Goal: Communication & Community: Answer question/provide support

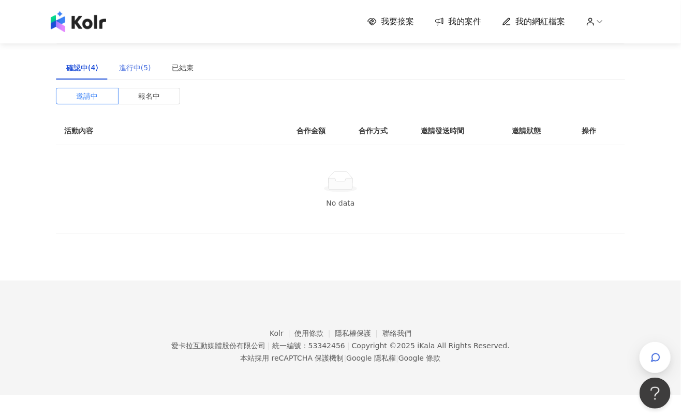
click at [133, 74] on div "進行中(5)" at bounding box center [135, 68] width 53 height 24
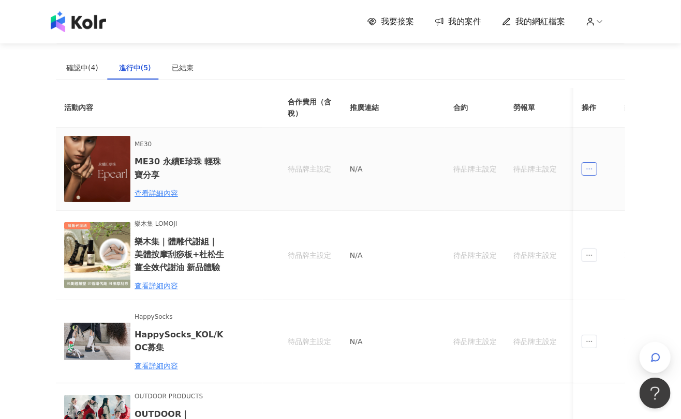
click at [586, 172] on icon "ellipsis" at bounding box center [588, 168] width 7 height 7
click at [598, 217] on span at bounding box center [594, 215] width 9 height 7
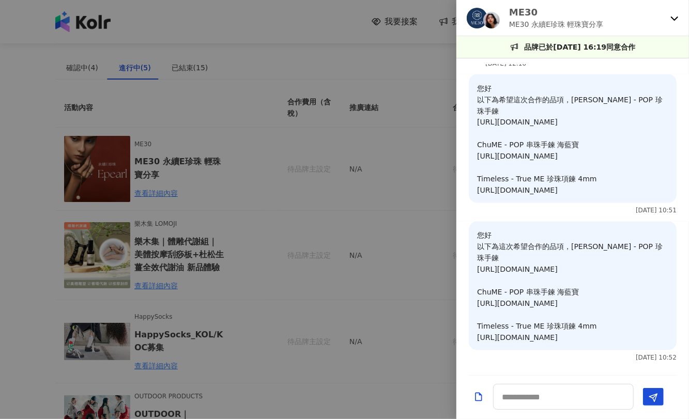
scroll to position [1093, 0]
drag, startPoint x: 634, startPoint y: 231, endPoint x: 637, endPoint y: 246, distance: 14.7
drag, startPoint x: 637, startPoint y: 246, endPoint x: 644, endPoint y: 307, distance: 62.0
click at [644, 307] on p "您好 以下為這次希望合作的品項，[PERSON_NAME] - POP 珍珠手鍊 [URL][DOMAIN_NAME] ChuME - POP 串珠手鍊 海藍…" at bounding box center [572, 287] width 191 height 114
click at [621, 296] on p "您好 以下為這次希望合作的品項，[PERSON_NAME] - POP 珍珠手鍊 [URL][DOMAIN_NAME] ChuME - POP 串珠手鍊 海藍…" at bounding box center [572, 287] width 191 height 114
